Goal: Task Accomplishment & Management: Complete application form

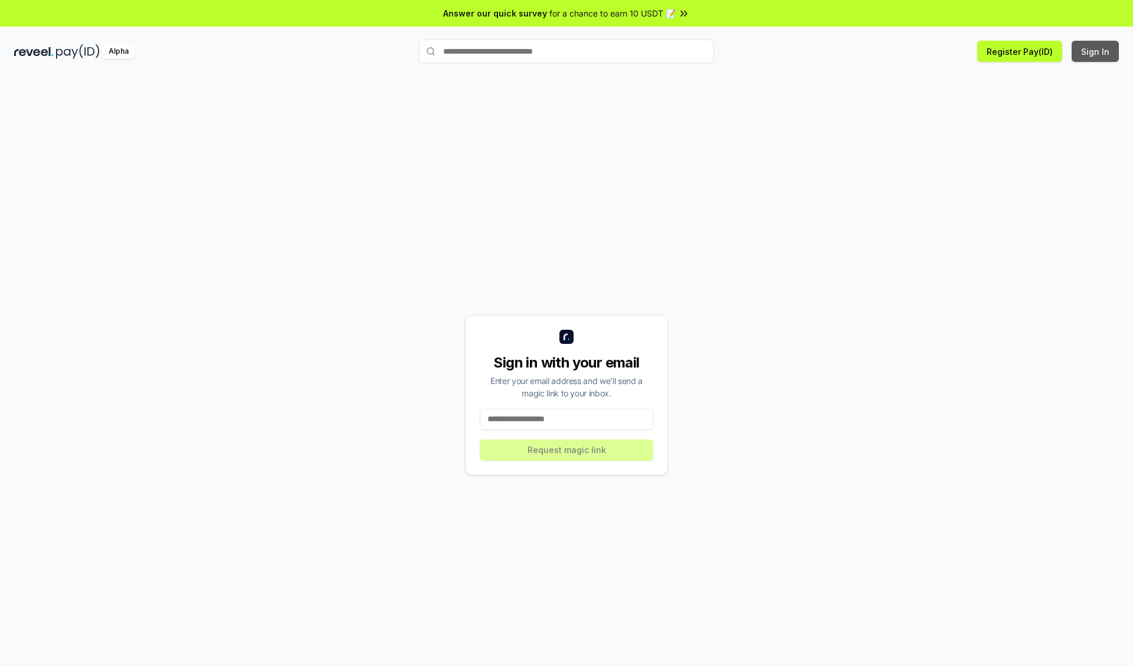
click at [1096, 51] on button "Sign In" at bounding box center [1095, 51] width 47 height 21
type input "**********"
click at [567, 450] on button "Request magic link" at bounding box center [566, 450] width 173 height 21
